Goal: Task Accomplishment & Management: Manage account settings

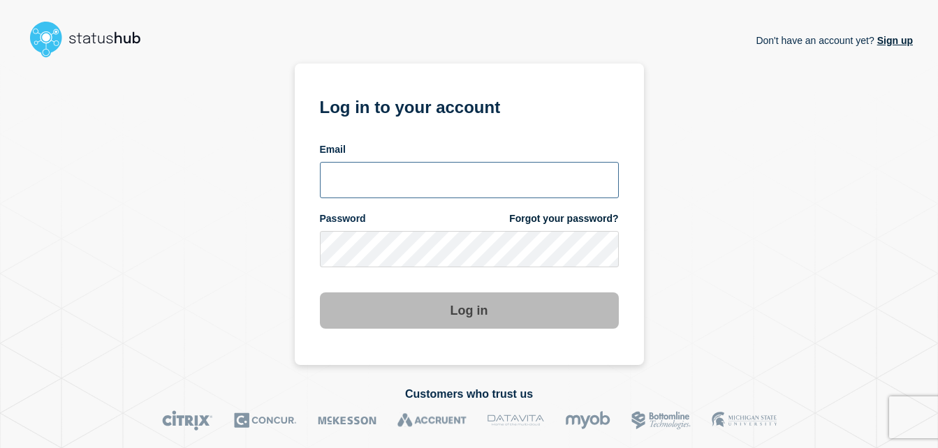
type input "chris.slater@kocho.co.uk"
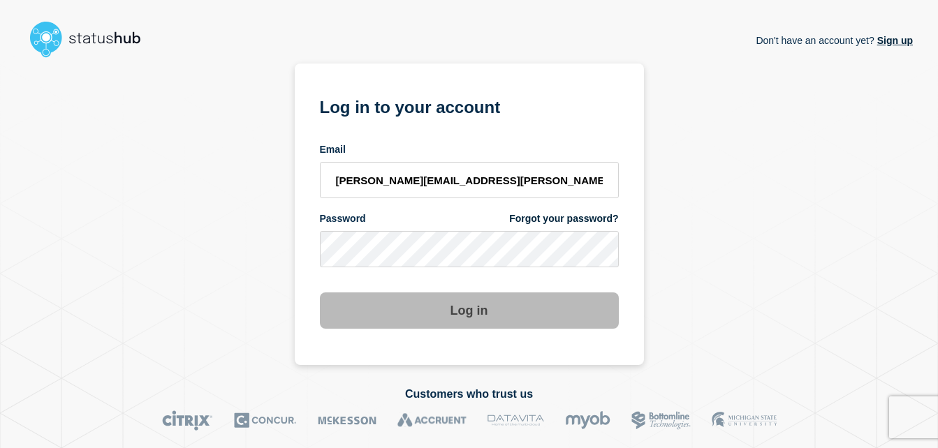
click at [492, 323] on button "Log in" at bounding box center [469, 311] width 299 height 36
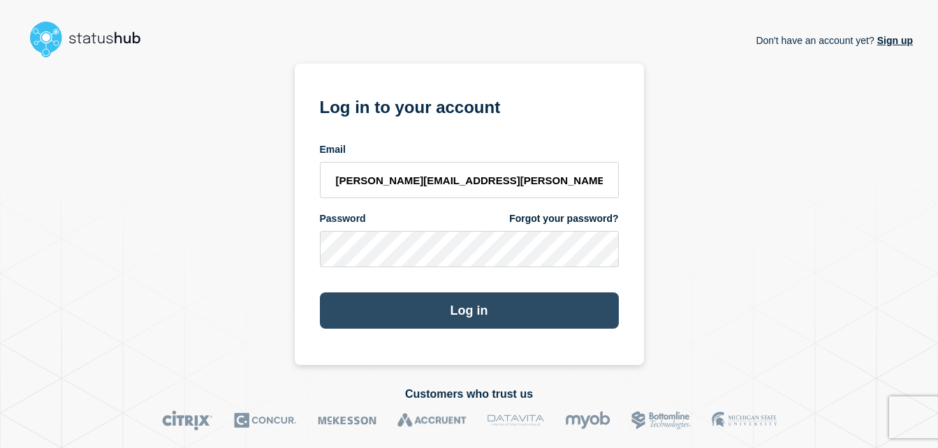
click at [484, 320] on button "Log in" at bounding box center [469, 311] width 299 height 36
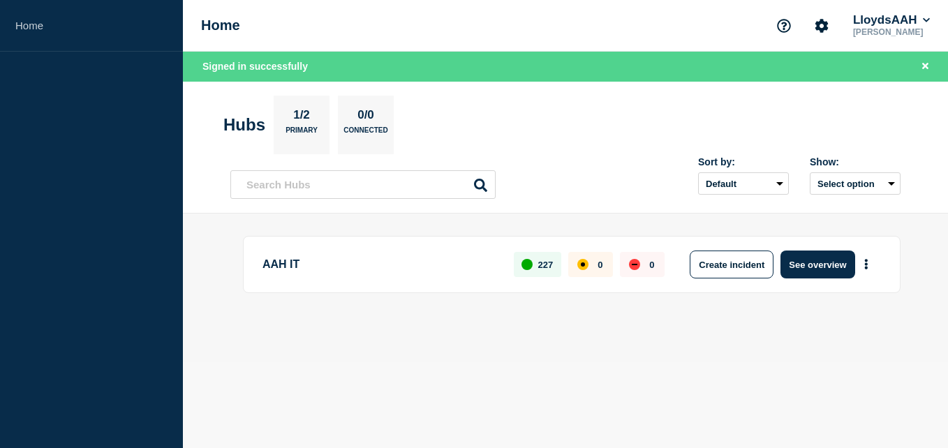
click at [534, 330] on div "AAH IT 227 0 0 Create incident See overview" at bounding box center [565, 288] width 670 height 104
click at [585, 180] on div "Sort by: Default Last added Last updated Most active A-Z Show: Select option" at bounding box center [565, 179] width 670 height 41
click at [557, 386] on body "Home Home LloydsAAH Chris Slater Signed in successfully Hubs 1/2 Primary 0/0 Co…" at bounding box center [474, 224] width 948 height 448
click at [606, 188] on div "Sort by: Default Last added Last updated Most active A-Z Show: Select option" at bounding box center [565, 179] width 670 height 41
click at [522, 35] on div "Home LloydsAAH Chris Slater" at bounding box center [565, 26] width 765 height 52
